Goal: Information Seeking & Learning: Learn about a topic

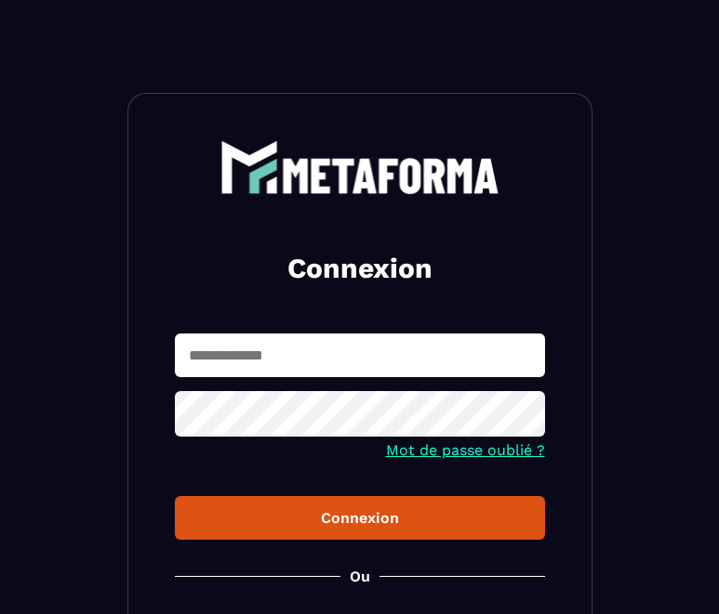
click at [287, 303] on div "Connexion Mot de passe oublié ? Connexion [PERSON_NAME] membre ? Inscription" at bounding box center [359, 420] width 465 height 654
click at [231, 364] on input "text" at bounding box center [360, 356] width 370 height 44
click at [253, 358] on input "**********" at bounding box center [360, 356] width 370 height 44
type input "**********"
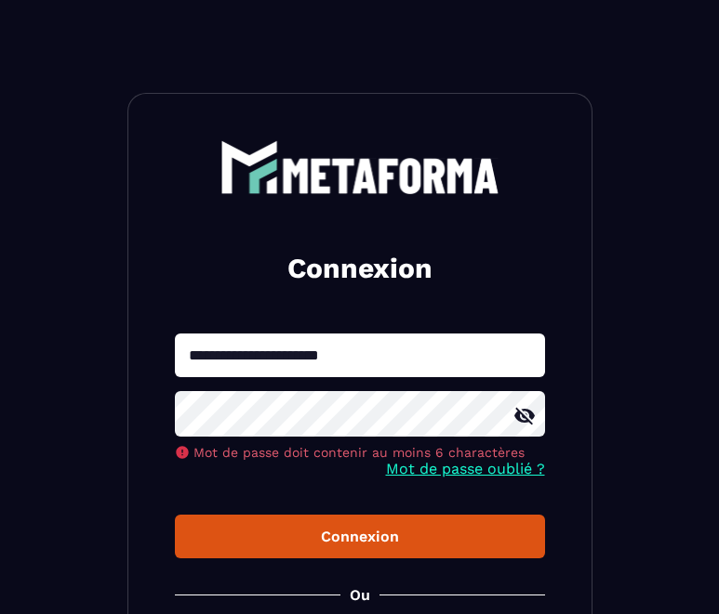
click at [522, 415] on icon at bounding box center [524, 416] width 22 height 22
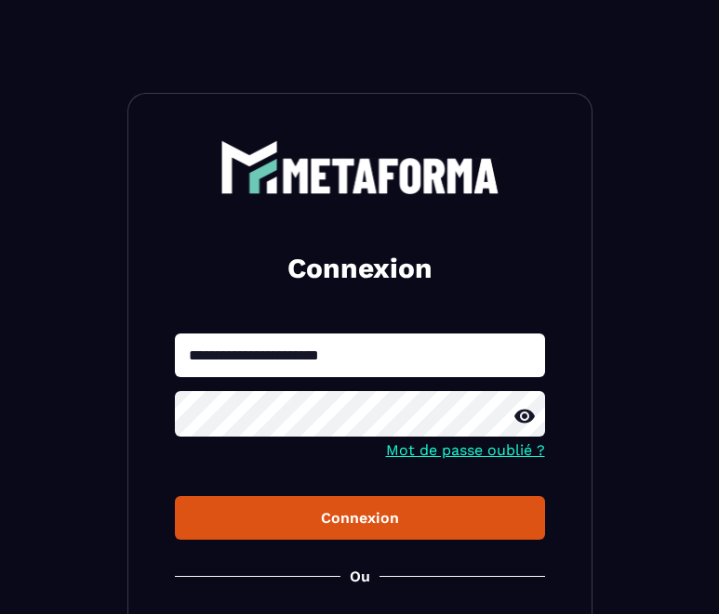
click at [339, 537] on button "Connexion" at bounding box center [360, 518] width 370 height 44
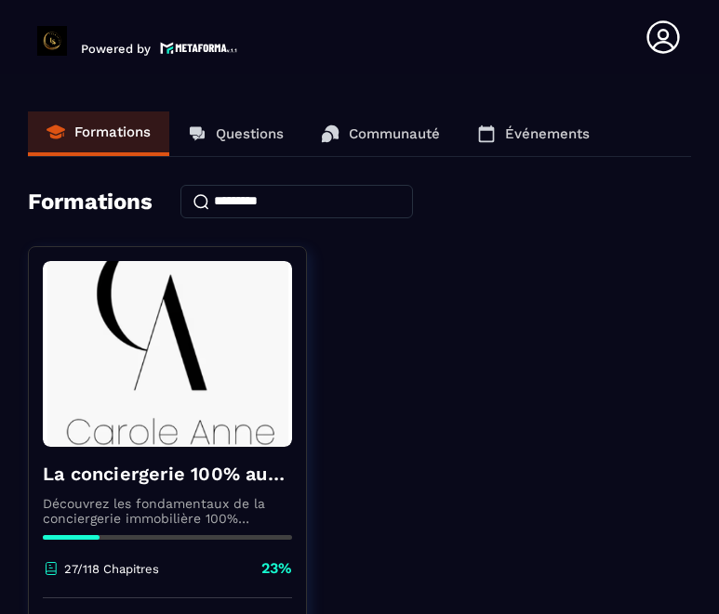
click at [106, 135] on p "Formations" at bounding box center [112, 132] width 76 height 17
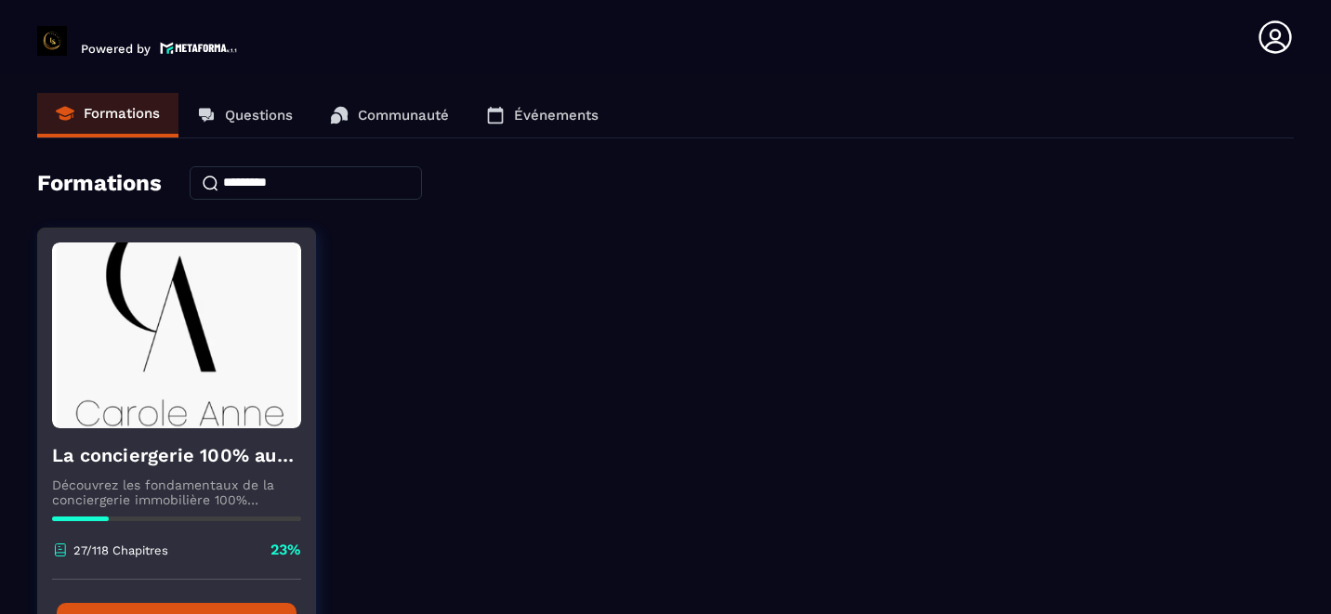
click at [165, 373] on img at bounding box center [176, 336] width 249 height 186
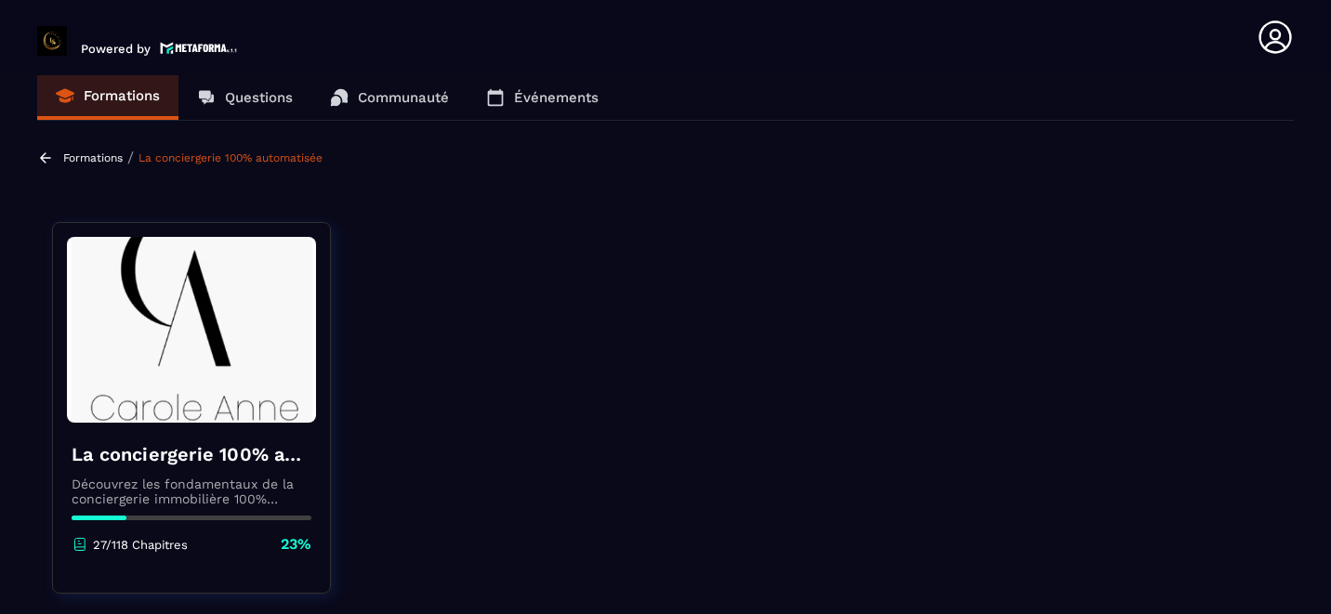
scroll to position [16, 0]
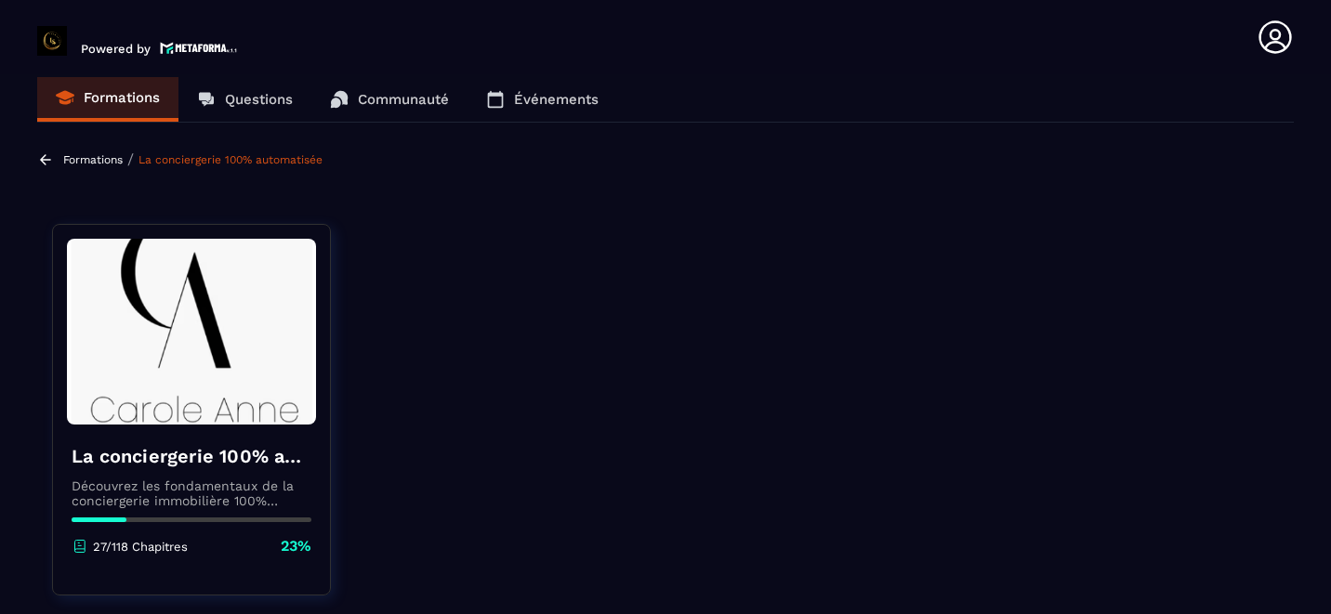
click at [524, 93] on p "Événements" at bounding box center [556, 99] width 85 height 17
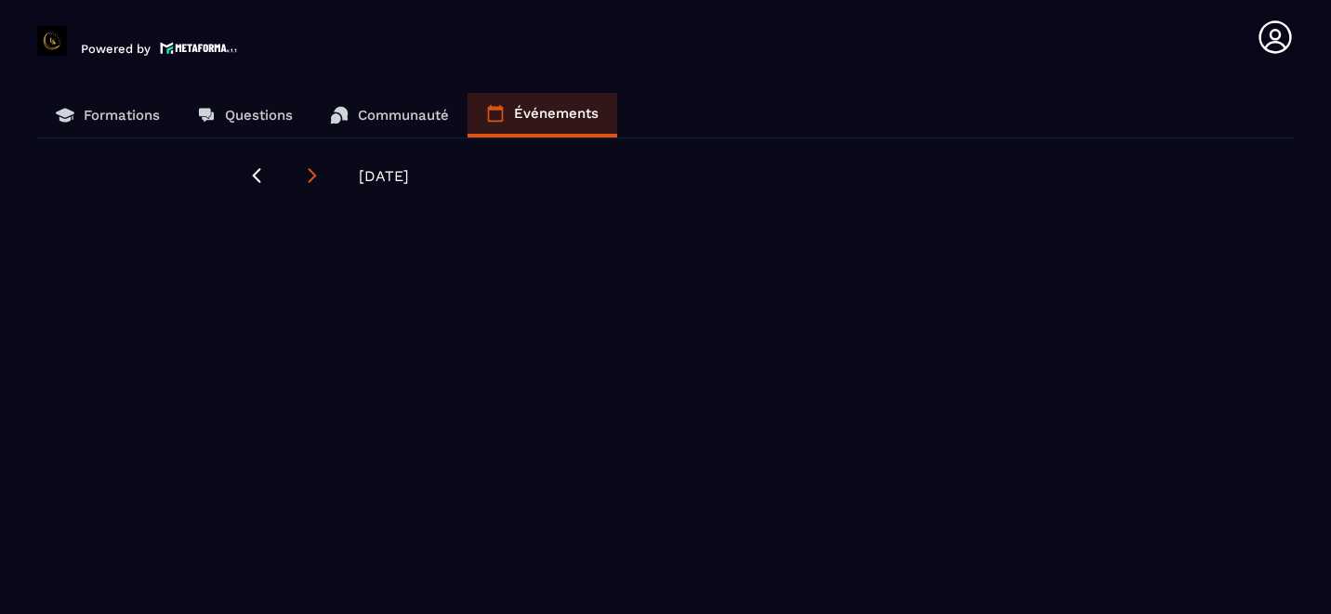
click at [304, 178] on icon at bounding box center [312, 175] width 19 height 19
click at [254, 176] on icon at bounding box center [257, 175] width 8 height 15
click at [258, 171] on icon at bounding box center [257, 175] width 8 height 15
click at [67, 111] on icon at bounding box center [65, 113] width 19 height 9
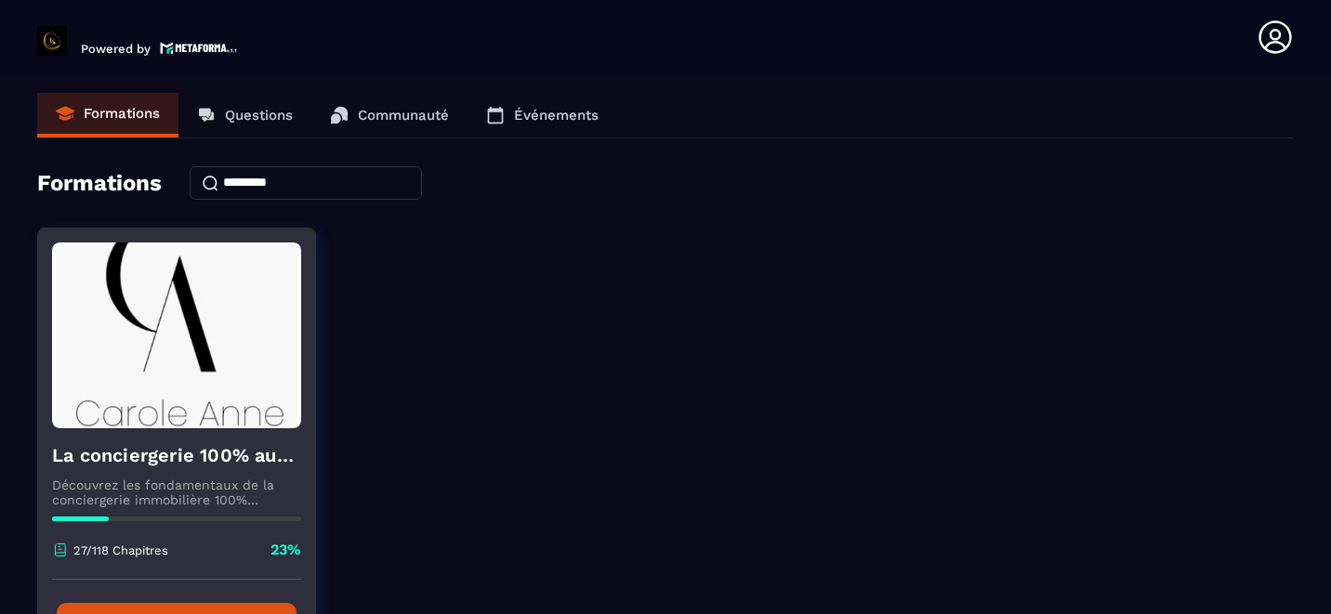
click at [153, 426] on img at bounding box center [176, 336] width 249 height 186
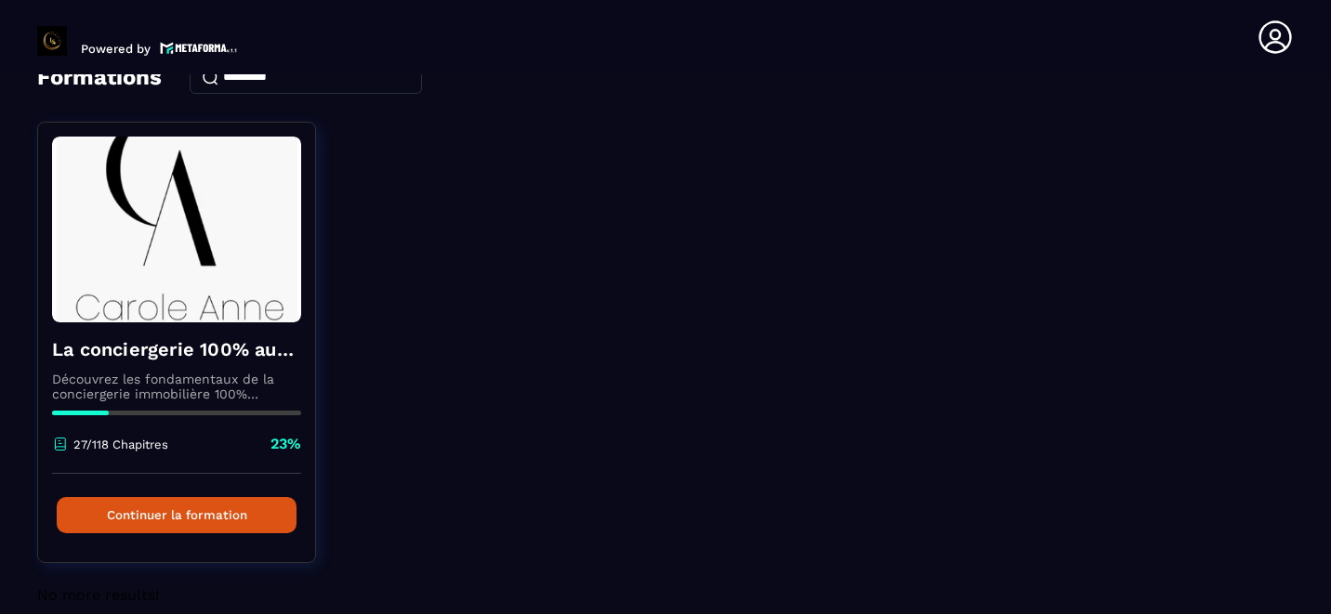
scroll to position [131, 0]
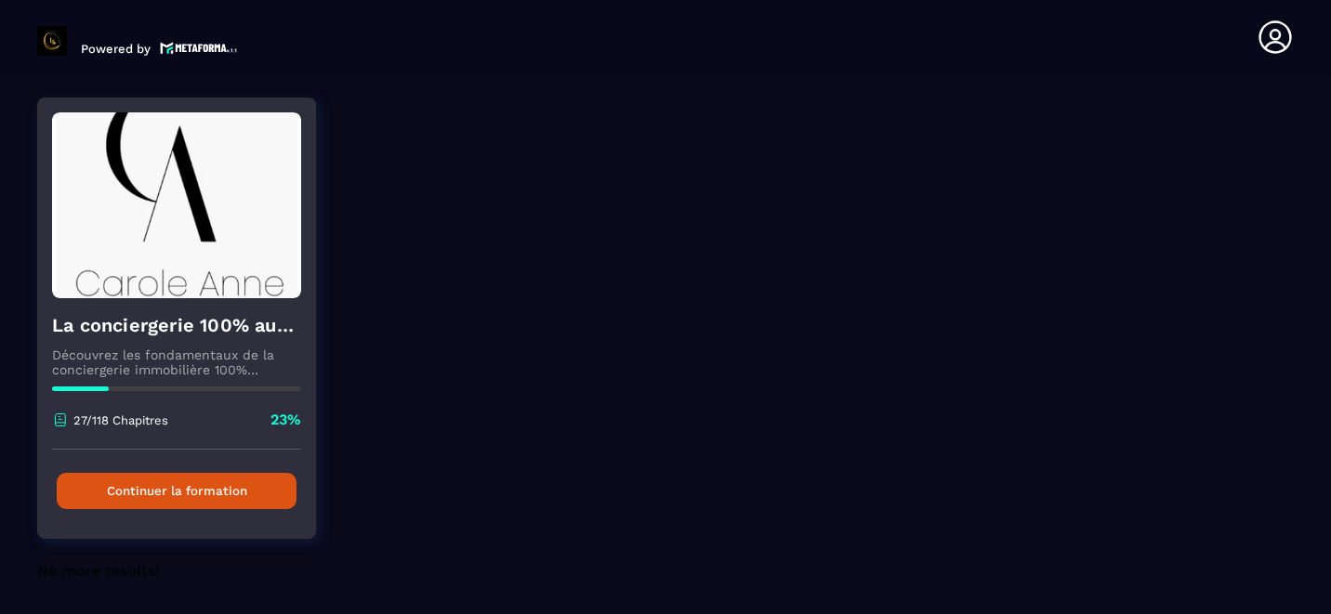
click at [192, 487] on button "Continuer la formation" at bounding box center [177, 491] width 240 height 36
click at [183, 487] on button "Continuer la formation" at bounding box center [177, 491] width 240 height 36
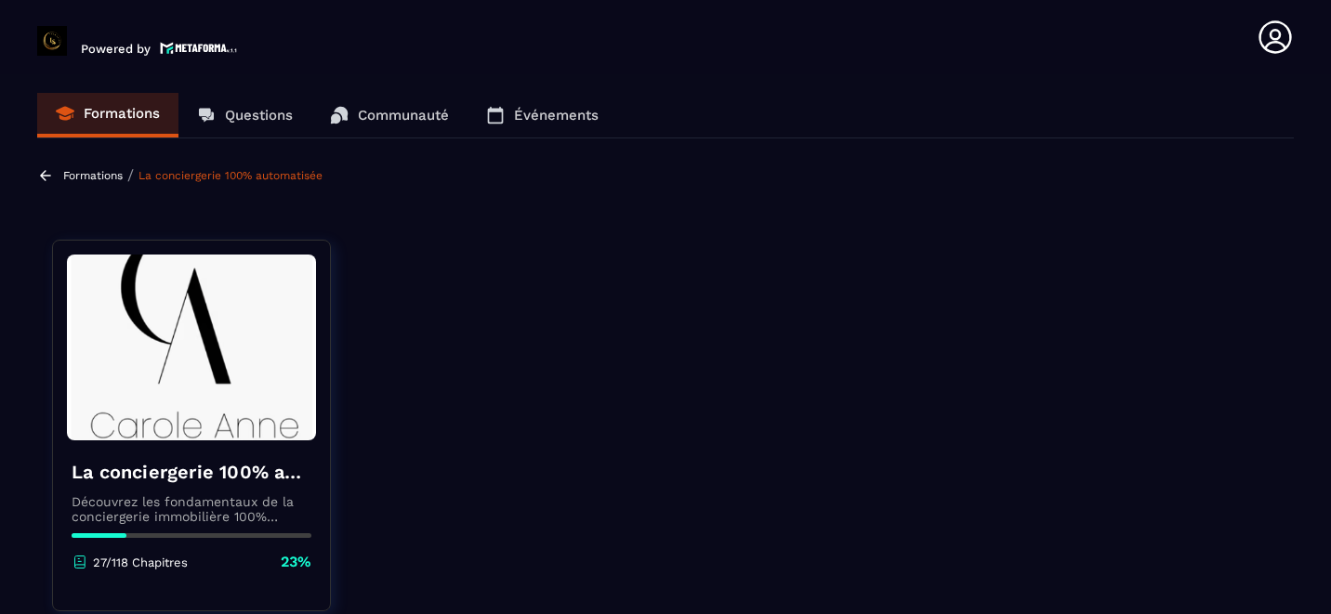
click at [81, 561] on icon at bounding box center [80, 562] width 17 height 17
click at [291, 563] on p "23%" at bounding box center [296, 562] width 31 height 20
click at [174, 486] on div "La conciergerie 100% automatisée Découvrez les fondamentaux de la conciergerie …" at bounding box center [191, 516] width 277 height 151
click at [239, 112] on p "Questions" at bounding box center [259, 115] width 68 height 17
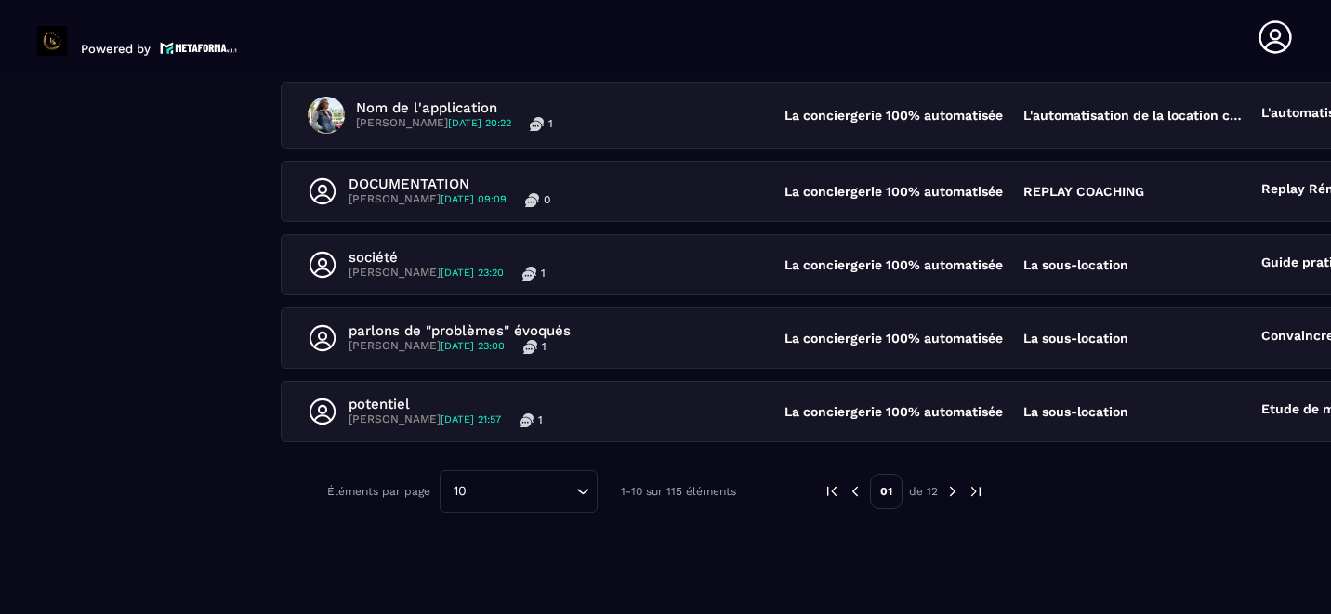
scroll to position [689, 80]
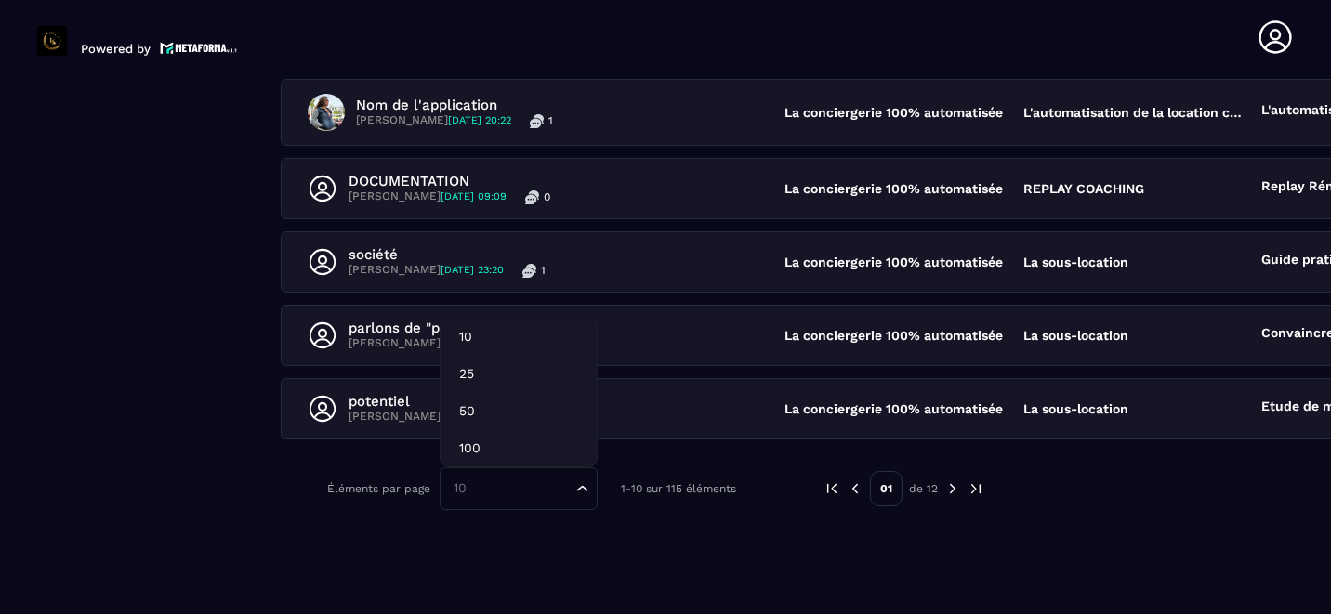
click at [587, 489] on icon "Search for option" at bounding box center [582, 489] width 11 height 6
click at [588, 489] on icon "Search for option" at bounding box center [583, 489] width 19 height 19
click at [718, 490] on img at bounding box center [855, 489] width 17 height 17
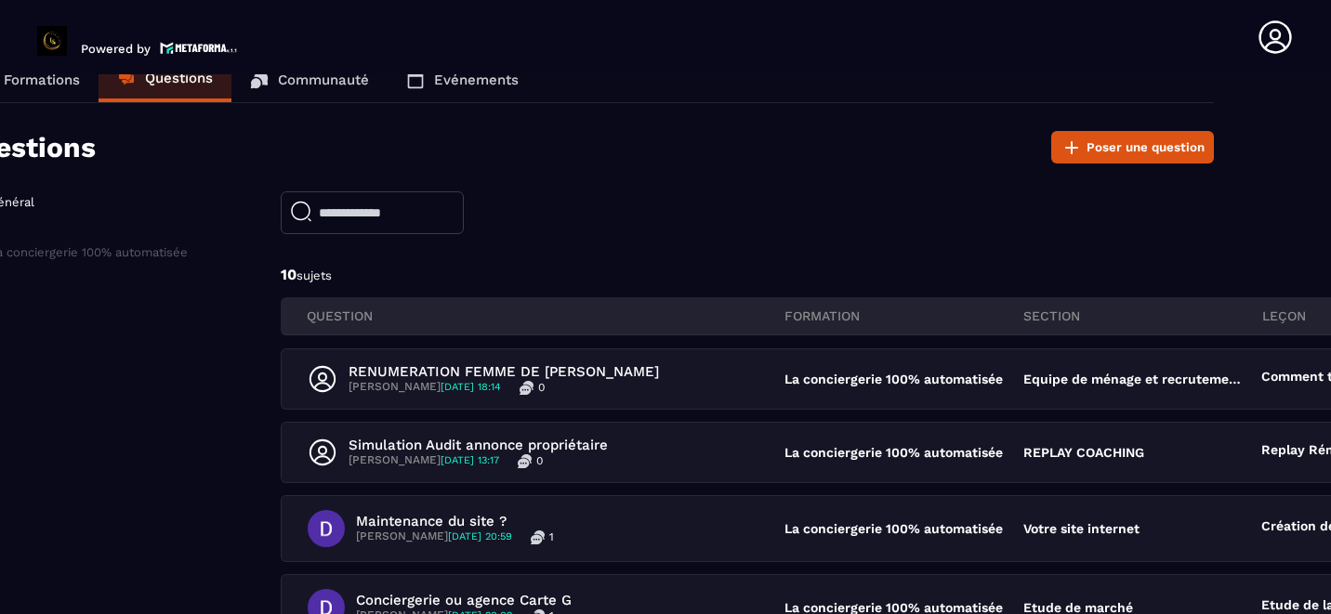
scroll to position [0, 80]
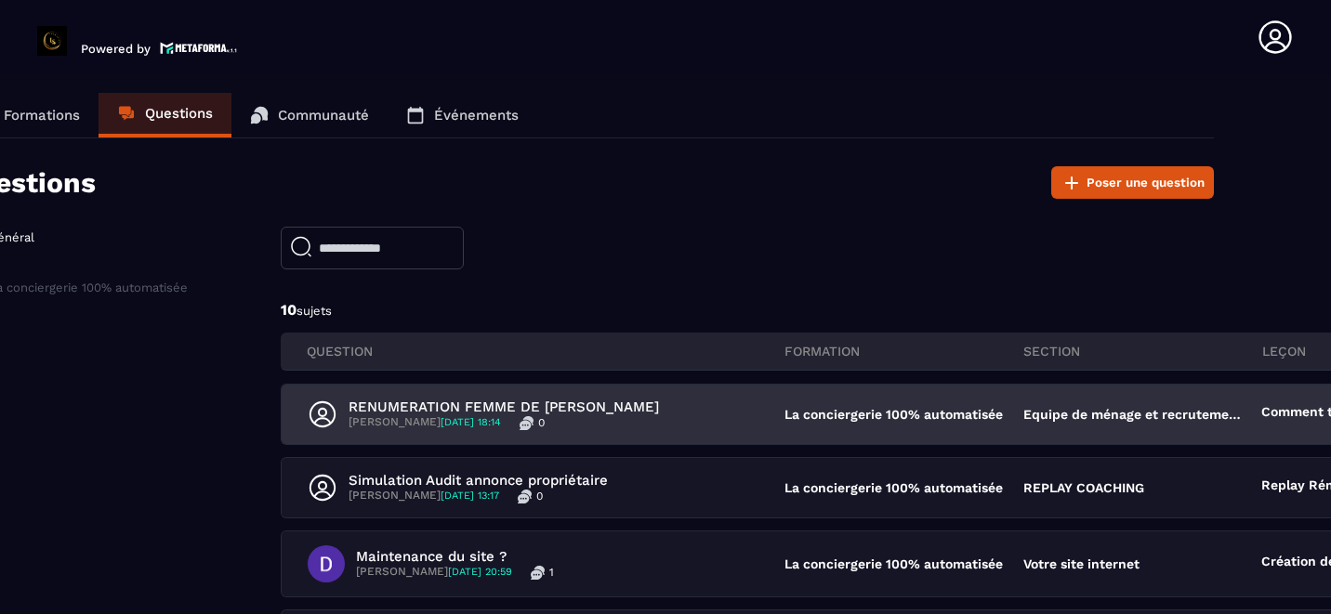
click at [433, 409] on p "RENUMERATION FEMME DE [PERSON_NAME]" at bounding box center [504, 407] width 310 height 17
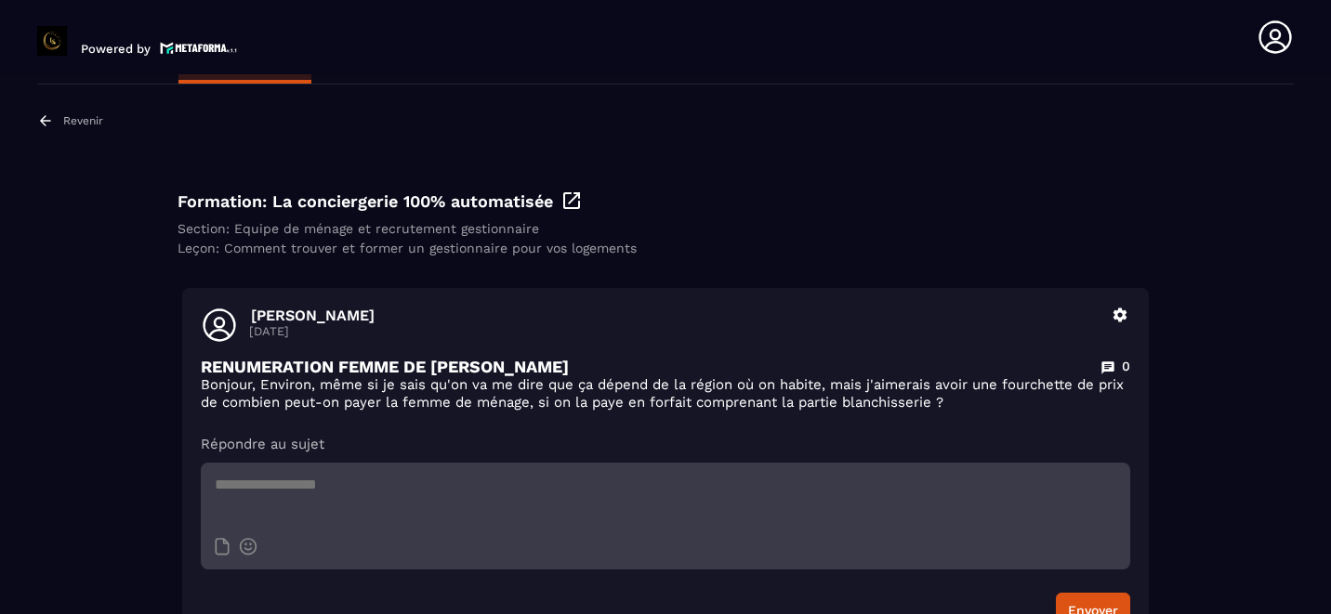
scroll to position [0, 0]
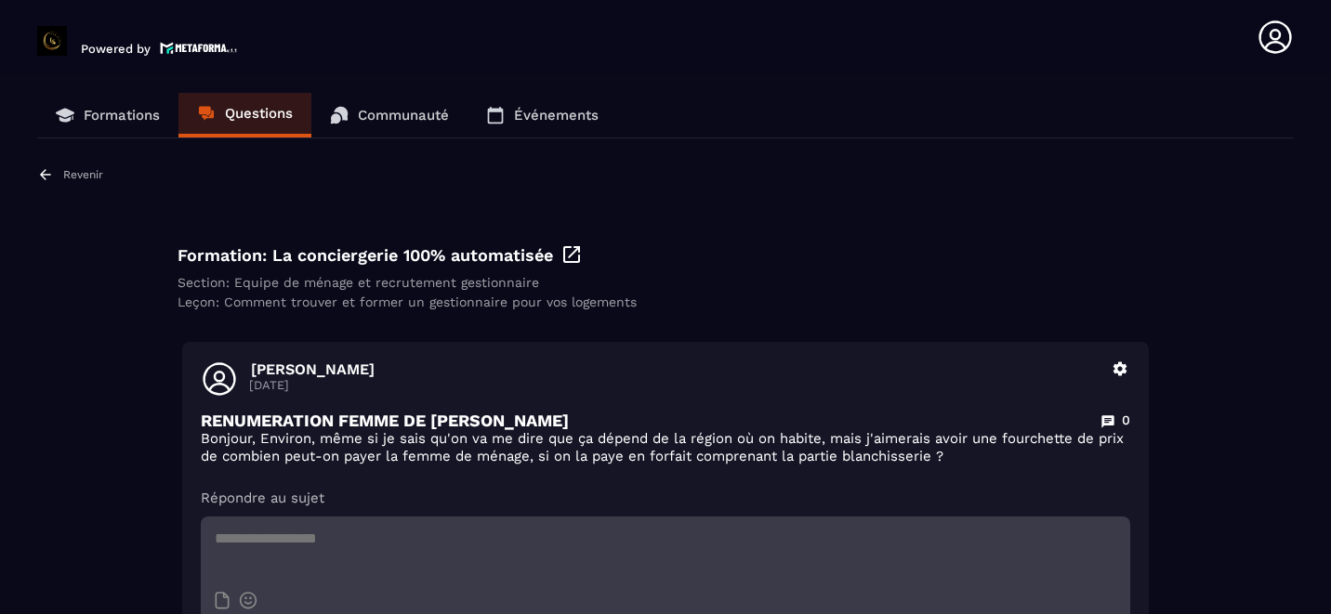
click at [106, 110] on p "Formations" at bounding box center [122, 115] width 76 height 17
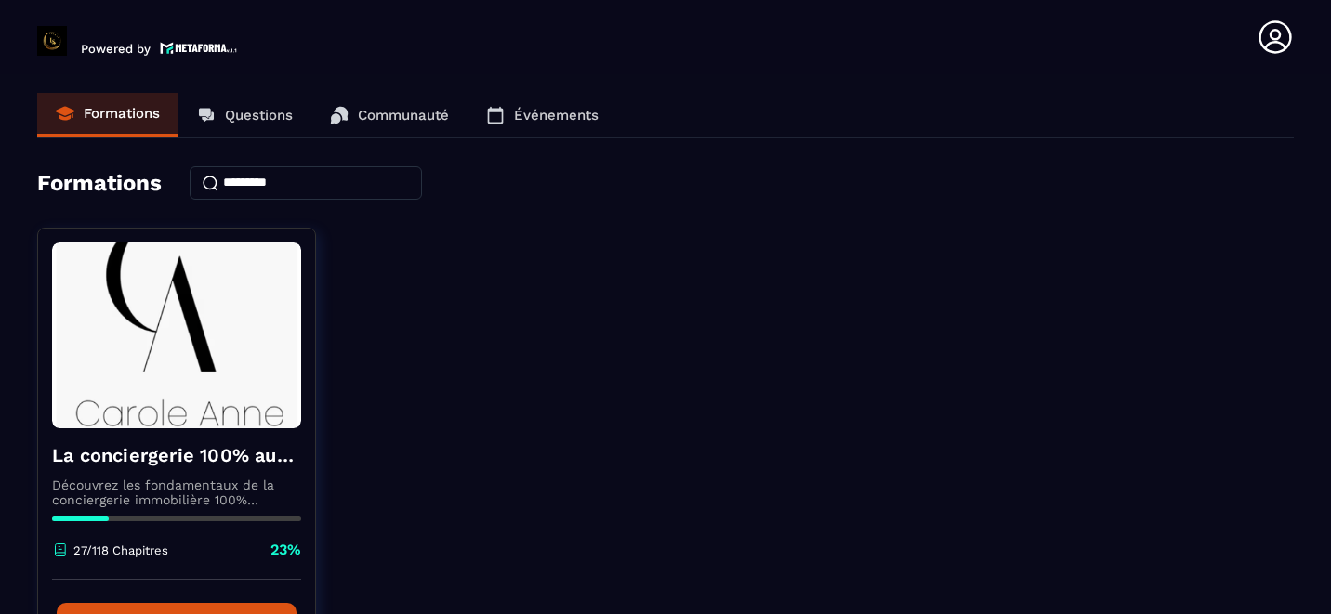
click at [237, 103] on link "Questions" at bounding box center [244, 115] width 133 height 45
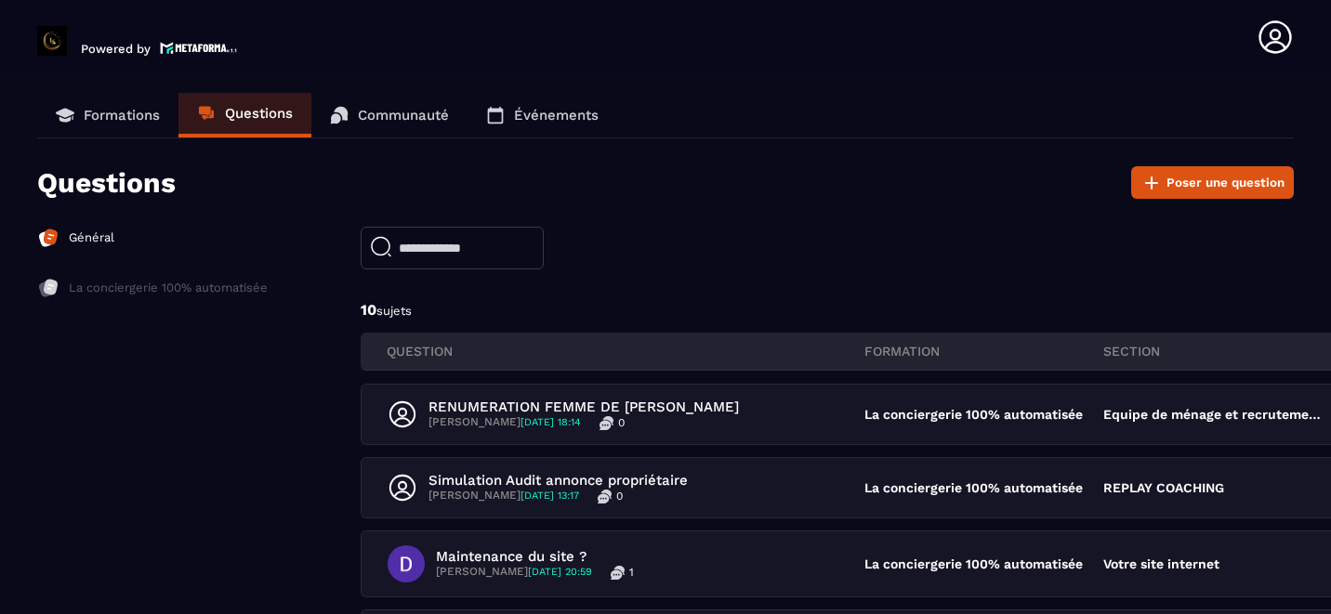
click at [78, 235] on p "Général" at bounding box center [92, 238] width 46 height 17
click at [103, 285] on p "La conciergerie 100% automatisée" at bounding box center [168, 288] width 199 height 17
click at [49, 39] on img at bounding box center [52, 41] width 30 height 30
click at [175, 49] on img at bounding box center [199, 48] width 78 height 16
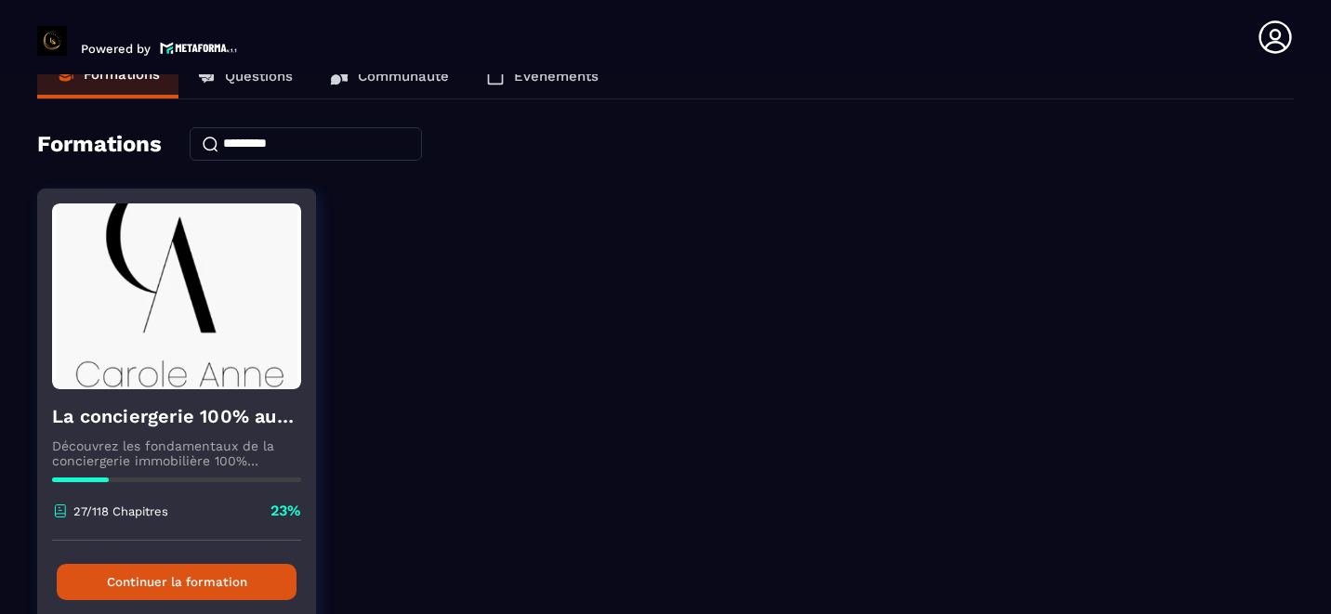
scroll to position [58, 0]
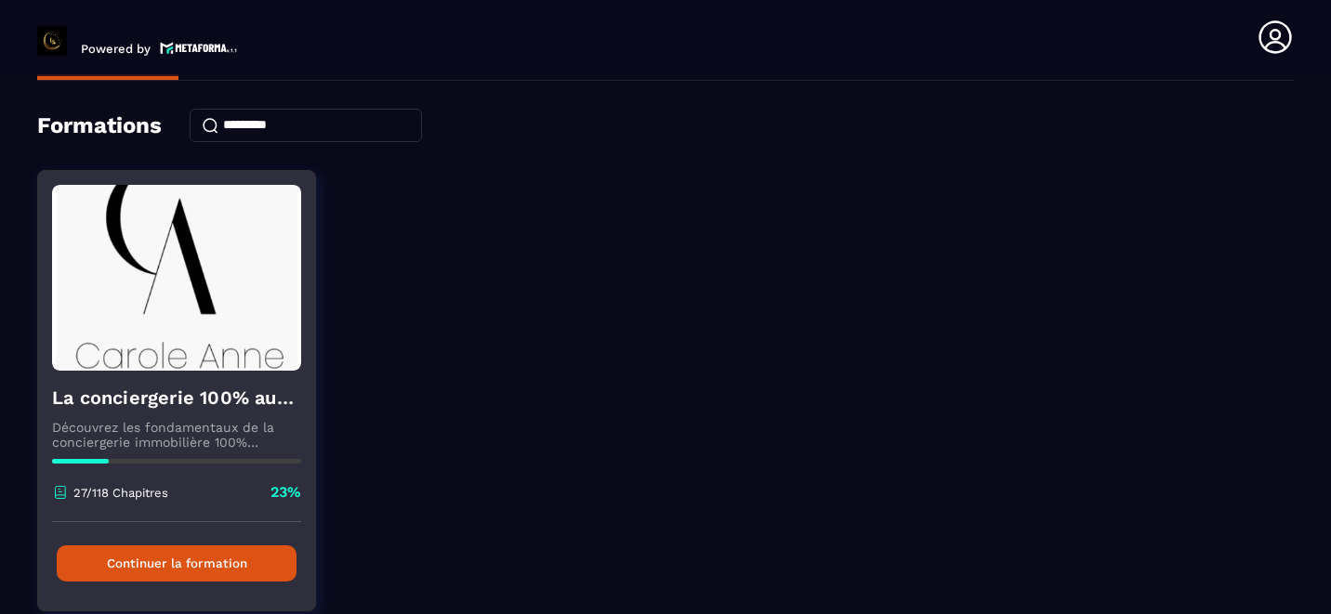
click at [88, 486] on div "27/118 Chapitres" at bounding box center [110, 492] width 116 height 17
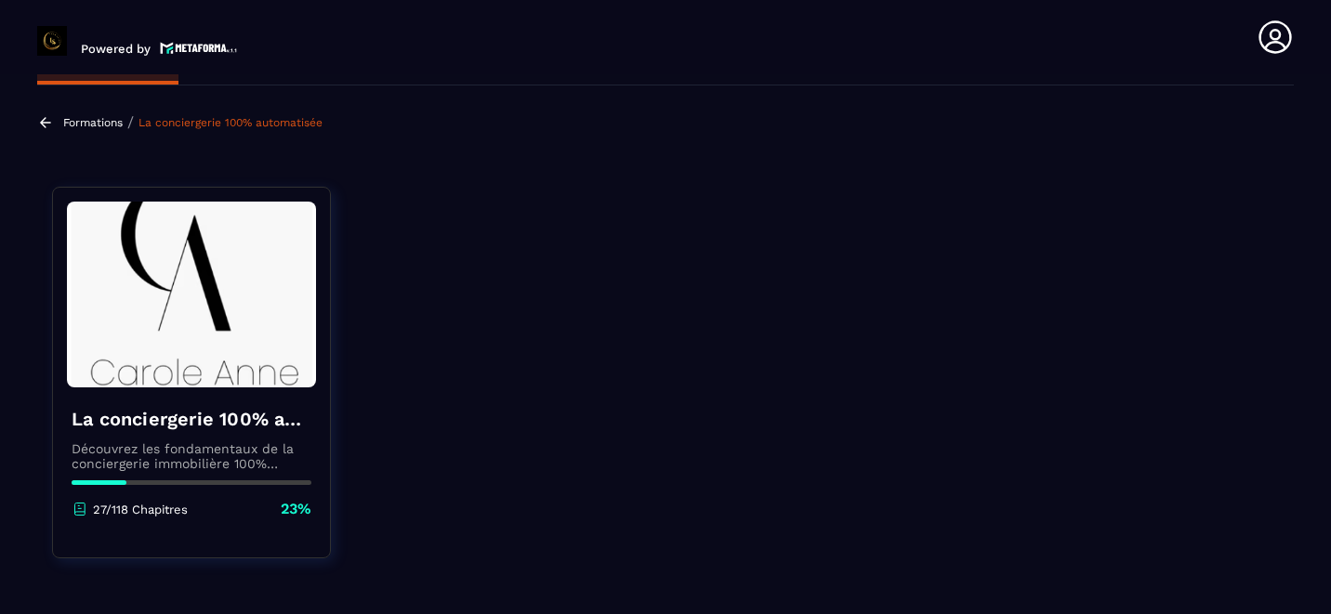
scroll to position [0, 0]
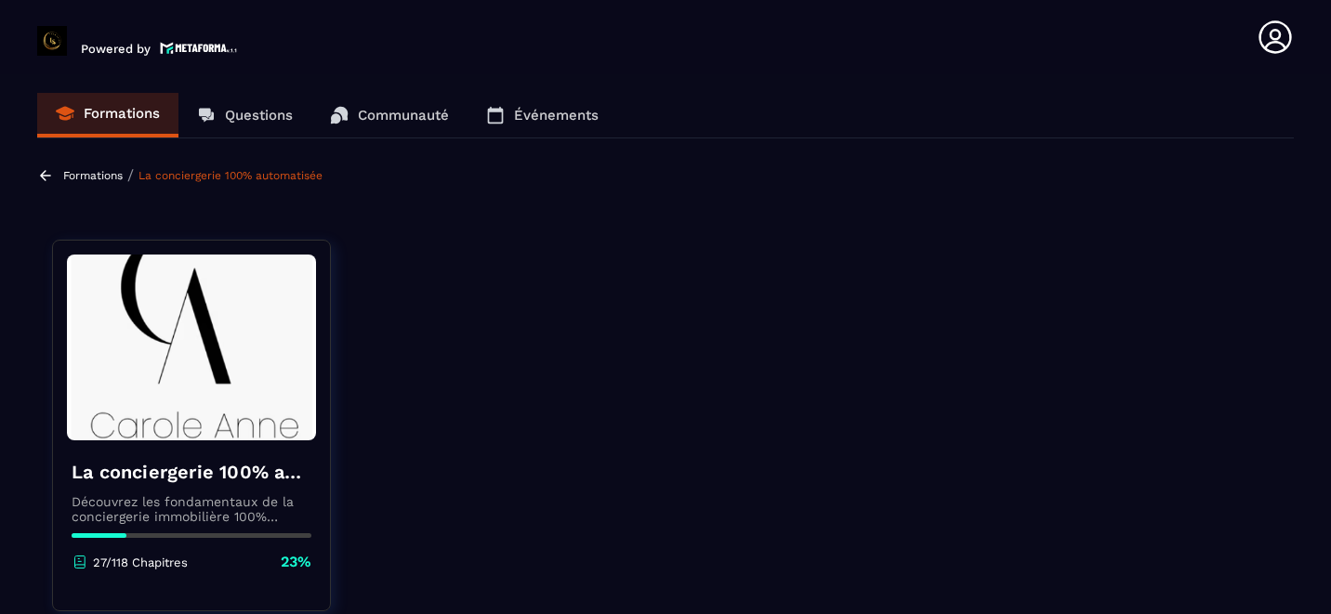
click at [183, 474] on h4 "La conciergerie 100% automatisée" at bounding box center [192, 472] width 240 height 26
